Goal: Information Seeking & Learning: Find specific page/section

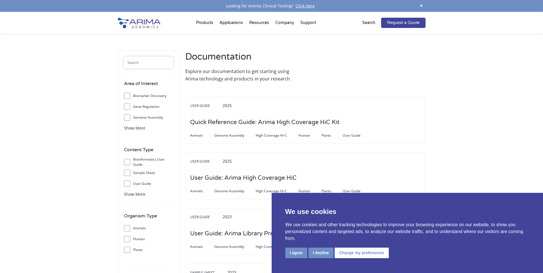
click at [134, 58] on input "text" at bounding box center [148, 62] width 49 height 11
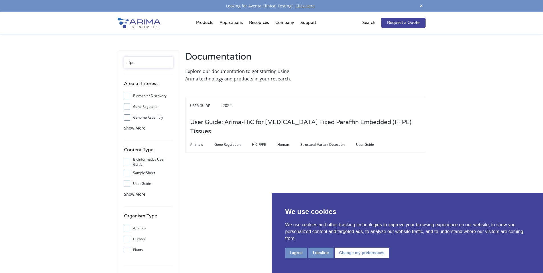
click at [162, 63] on input "ffpe" at bounding box center [148, 62] width 49 height 11
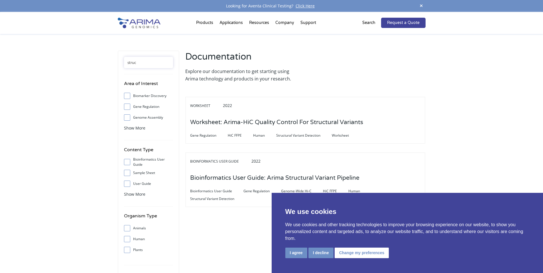
type input "struc"
click at [143, 61] on input "struc" at bounding box center [148, 62] width 49 height 11
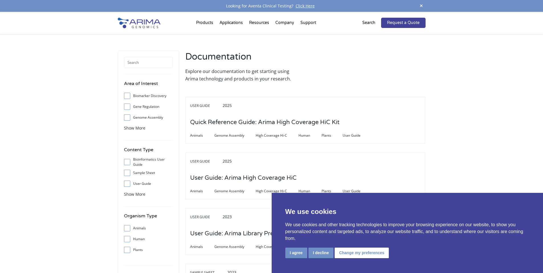
click at [319, 256] on button "I decline" at bounding box center [321, 253] width 25 height 11
